Goal: Task Accomplishment & Management: Use online tool/utility

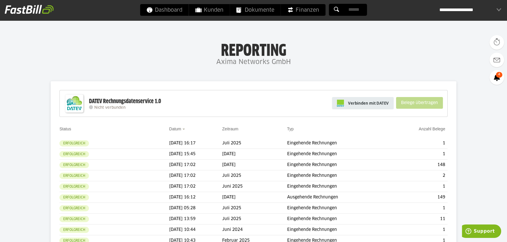
click at [370, 100] on link "Verbinden mit DATEV" at bounding box center [363, 103] width 62 height 12
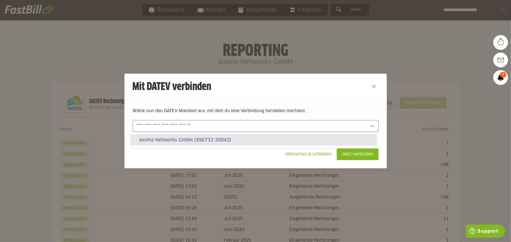
click at [198, 128] on input "text" at bounding box center [251, 126] width 230 height 6
click at [195, 138] on slot "Axima Networks GmbH (396732-20042)" at bounding box center [255, 140] width 232 height 6
type input "**********"
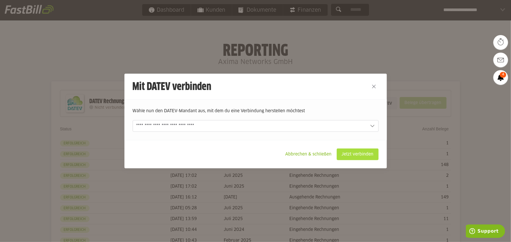
click at [359, 153] on slot "Jetzt verbinden" at bounding box center [357, 154] width 41 height 11
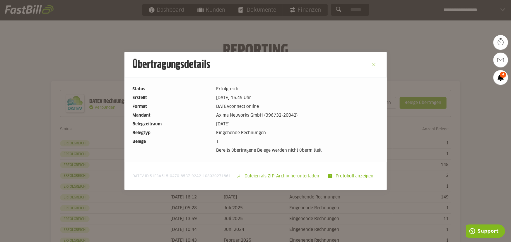
click at [373, 63] on button "Close" at bounding box center [373, 64] width 9 height 9
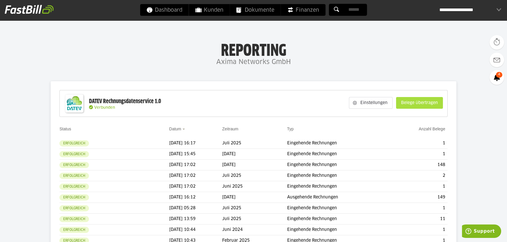
click at [413, 100] on slot "Belege übertragen" at bounding box center [419, 102] width 46 height 11
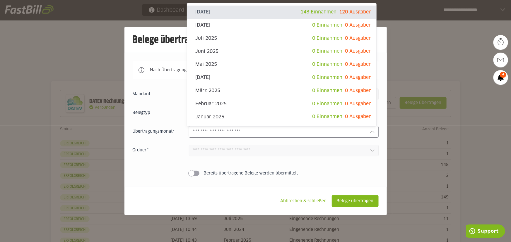
click at [236, 131] on input "text" at bounding box center [279, 132] width 173 height 6
